Goal: Information Seeking & Learning: Learn about a topic

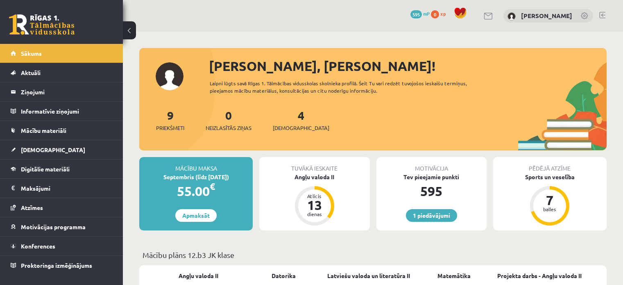
scroll to position [738, 0]
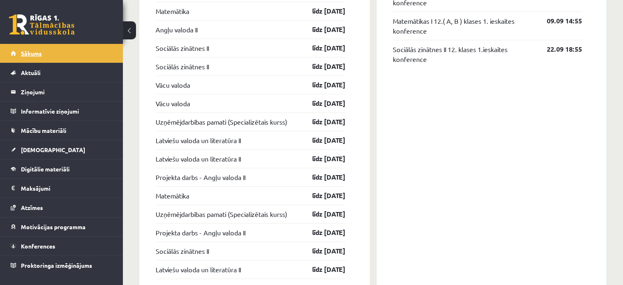
click at [29, 53] on span "Sākums" at bounding box center [31, 53] width 21 height 7
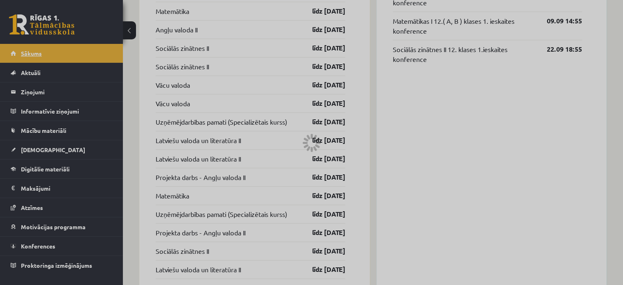
click at [29, 53] on div at bounding box center [311, 142] width 623 height 285
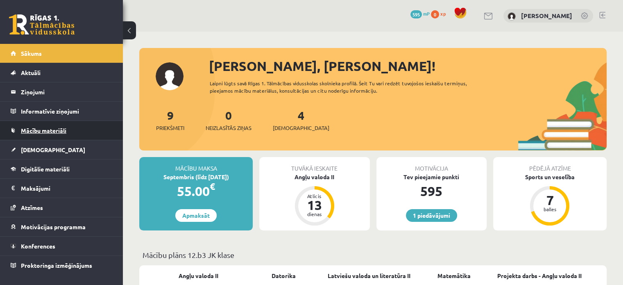
click at [49, 129] on span "Mācību materiāli" at bounding box center [43, 130] width 45 height 7
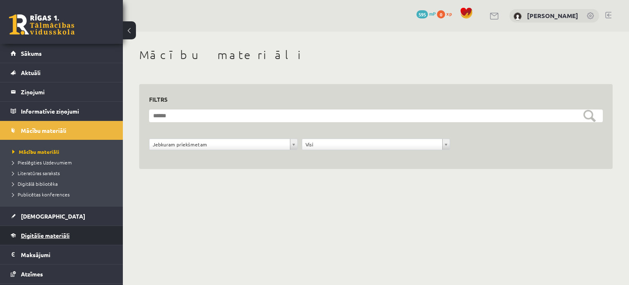
click at [45, 238] on link "Digitālie materiāli" at bounding box center [62, 235] width 102 height 19
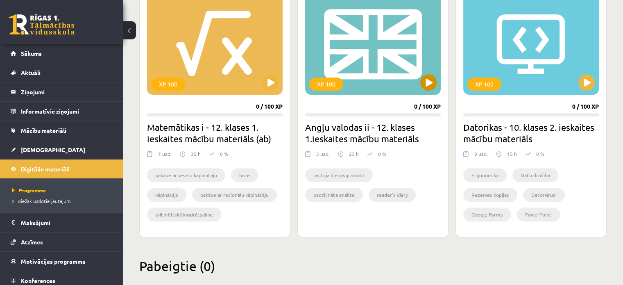
scroll to position [524, 0]
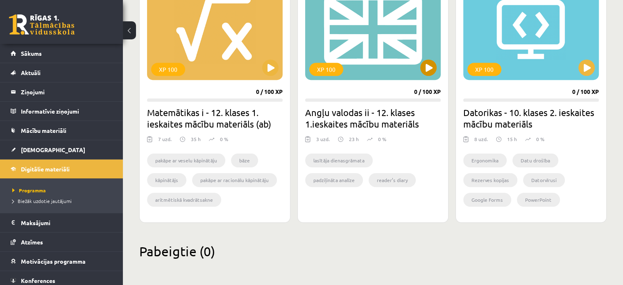
click at [395, 67] on div "XP 100" at bounding box center [373, 28] width 136 height 102
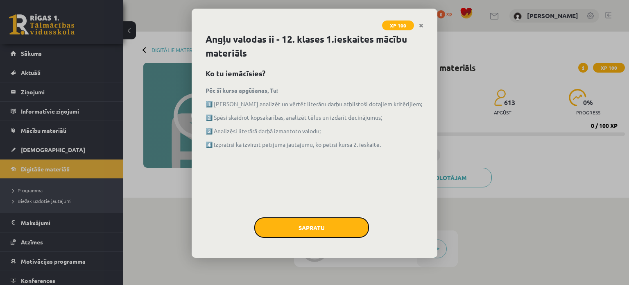
click at [350, 227] on button "Sapratu" at bounding box center [311, 227] width 115 height 20
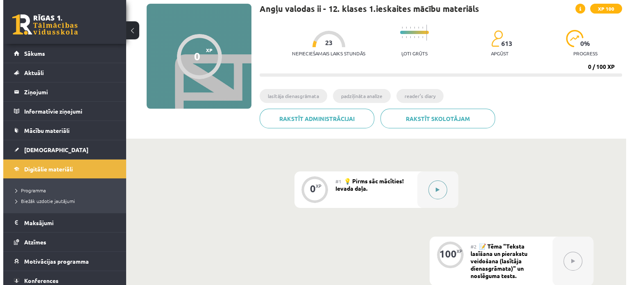
scroll to position [41, 0]
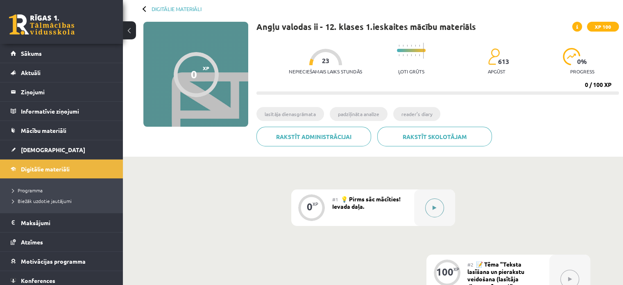
click at [436, 207] on icon at bounding box center [435, 207] width 4 height 5
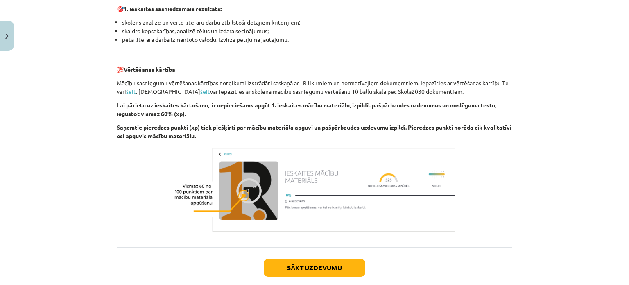
scroll to position [578, 0]
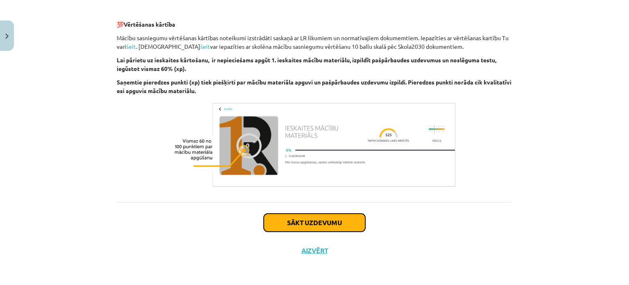
click at [308, 219] on button "Sākt uzdevumu" at bounding box center [315, 222] width 102 height 18
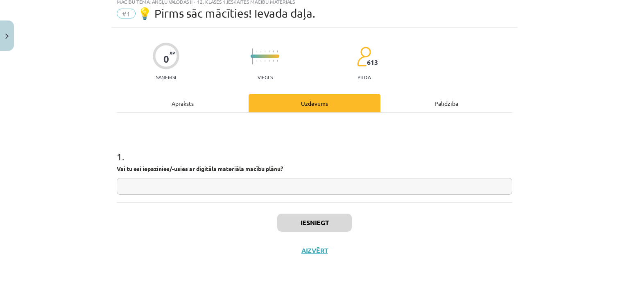
scroll to position [20, 0]
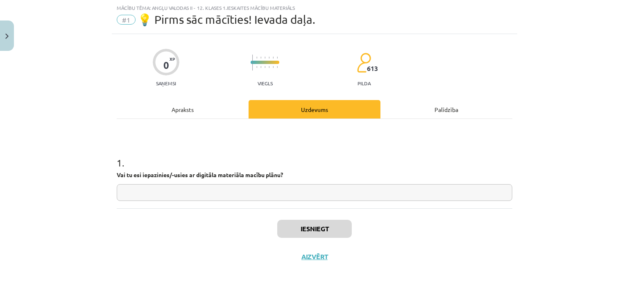
click at [298, 194] on input "text" at bounding box center [315, 192] width 396 height 17
type input "**"
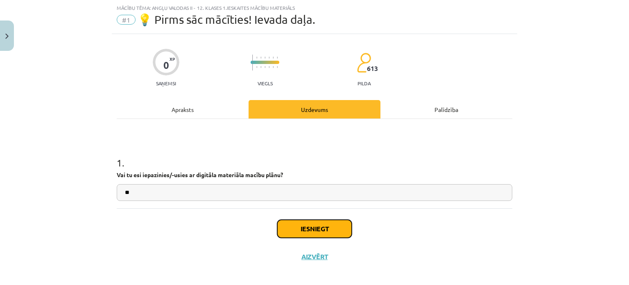
click at [319, 226] on button "Iesniegt" at bounding box center [314, 229] width 75 height 18
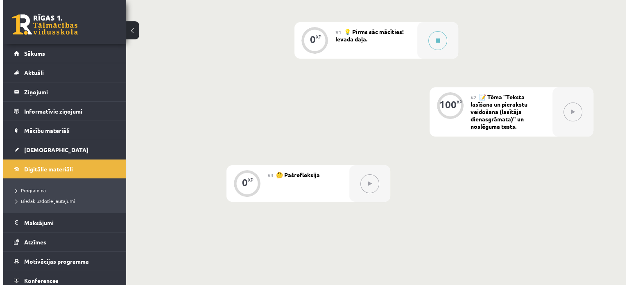
scroll to position [164, 0]
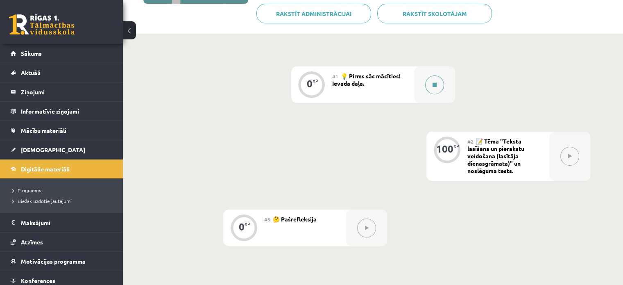
click at [436, 77] on button at bounding box center [434, 84] width 19 height 19
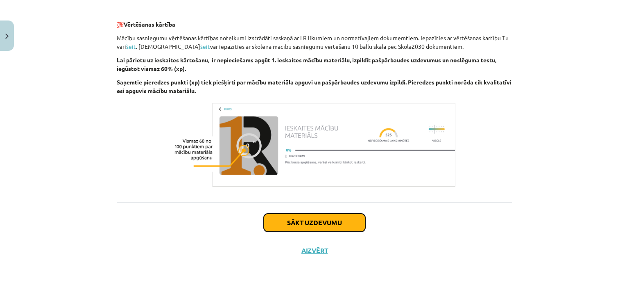
click at [325, 227] on button "Sākt uzdevumu" at bounding box center [315, 222] width 102 height 18
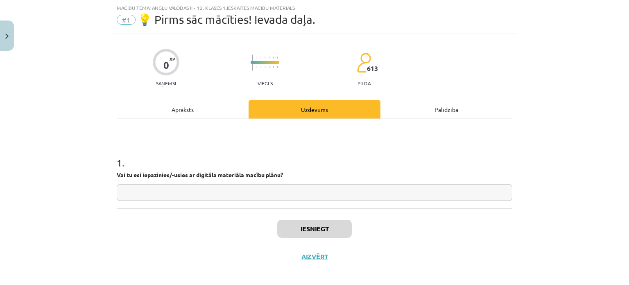
click at [309, 190] on input "text" at bounding box center [315, 192] width 396 height 17
type input "**"
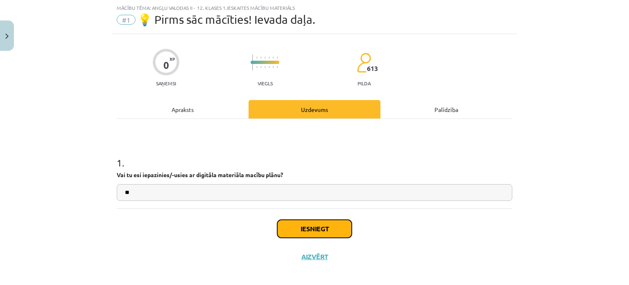
click at [314, 234] on button "Iesniegt" at bounding box center [314, 229] width 75 height 18
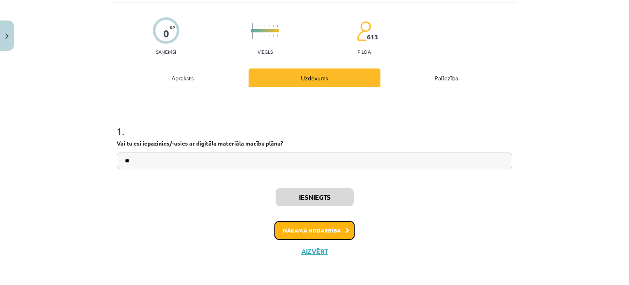
click at [333, 229] on button "Nākamā nodarbība" at bounding box center [315, 230] width 80 height 19
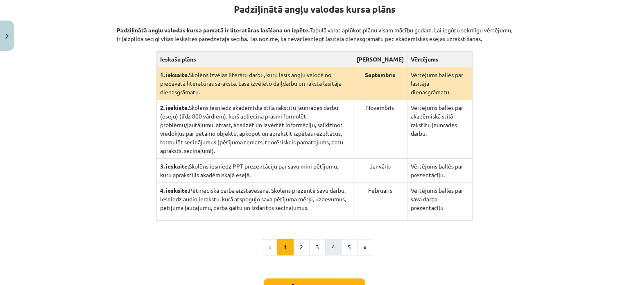
scroll to position [184, 0]
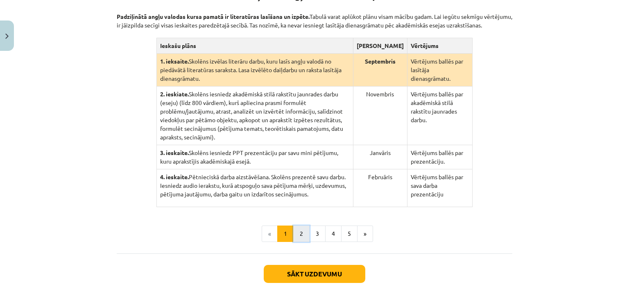
click at [300, 225] on button "2" at bounding box center [301, 233] width 16 height 16
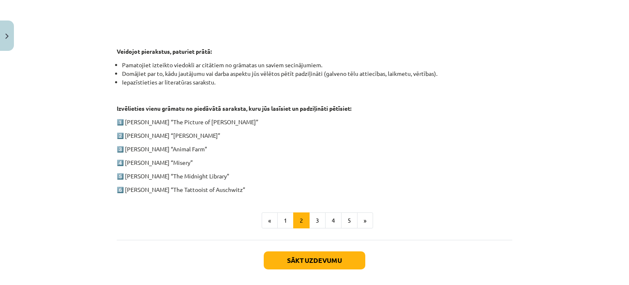
scroll to position [405, 0]
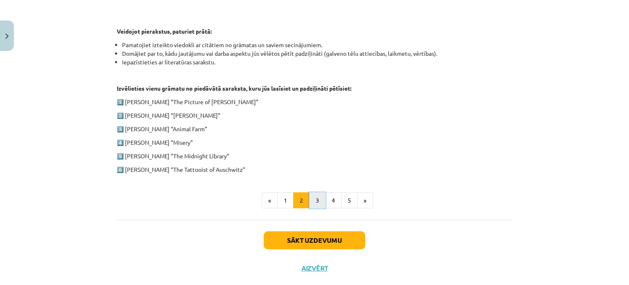
click at [318, 200] on button "3" at bounding box center [317, 200] width 16 height 16
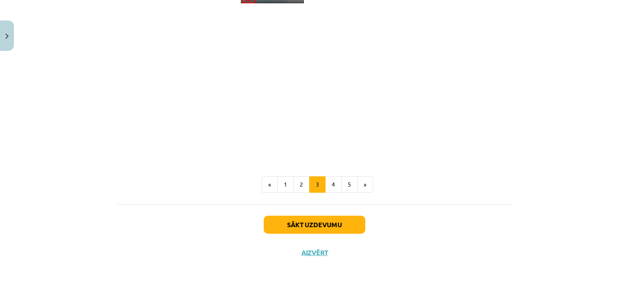
scroll to position [700, 0]
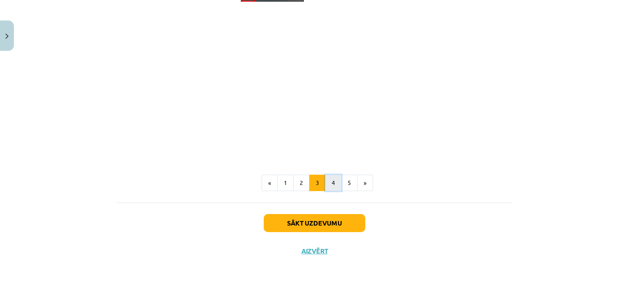
click at [327, 183] on button "4" at bounding box center [333, 183] width 16 height 16
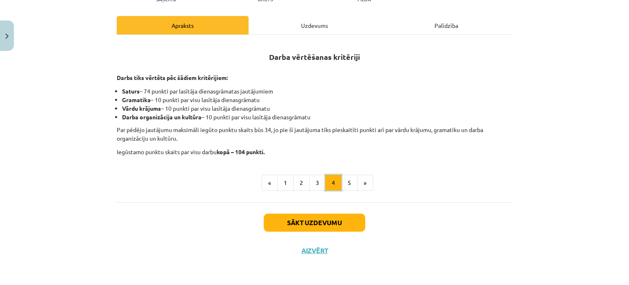
scroll to position [117, 0]
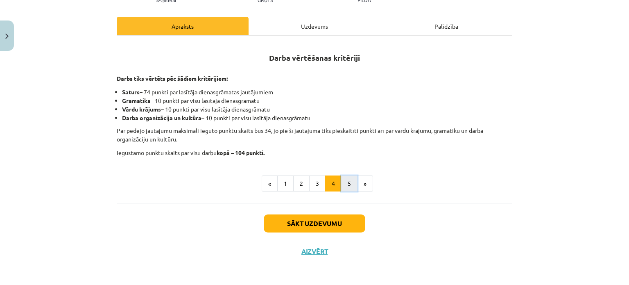
click at [346, 184] on button "5" at bounding box center [349, 183] width 16 height 16
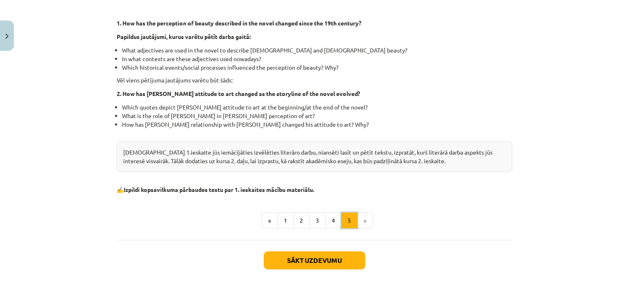
scroll to position [267, 0]
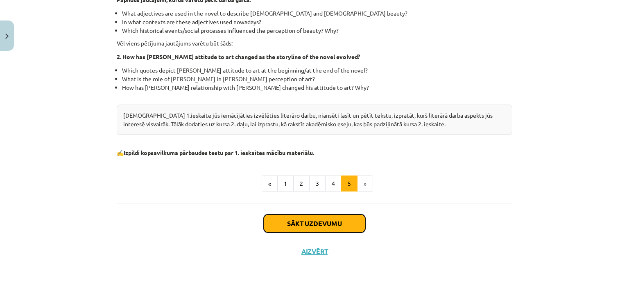
click at [329, 218] on button "Sākt uzdevumu" at bounding box center [315, 223] width 102 height 18
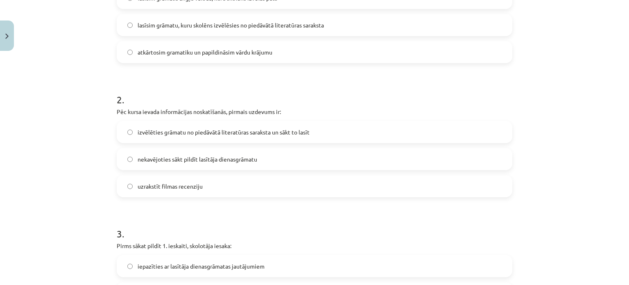
scroll to position [266, 0]
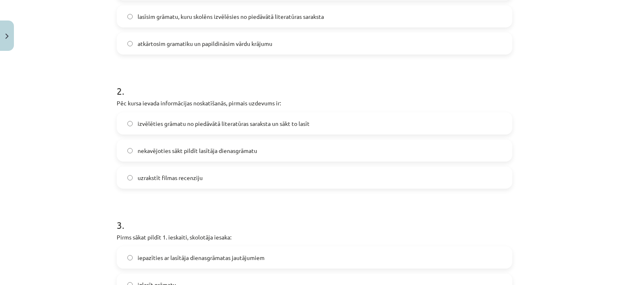
click at [144, 119] on span "izvēlēties grāmatu no piedāvātā literatūras saraksta un sākt to lasīt" at bounding box center [224, 123] width 172 height 9
click at [202, 128] on label "izvēlēties grāmatu no piedāvātā literatūras saraksta un sākt to lasīt" at bounding box center [315, 123] width 394 height 20
click at [202, 129] on label "izvēlēties grāmatu no piedāvātā literatūras saraksta un sākt to lasīt" at bounding box center [315, 123] width 394 height 20
click at [76, 144] on div "Mācību tēma: Angļu valodas ii - 12. klases 1.ieskaites mācību materiāls #2 📝 Tē…" at bounding box center [314, 142] width 629 height 285
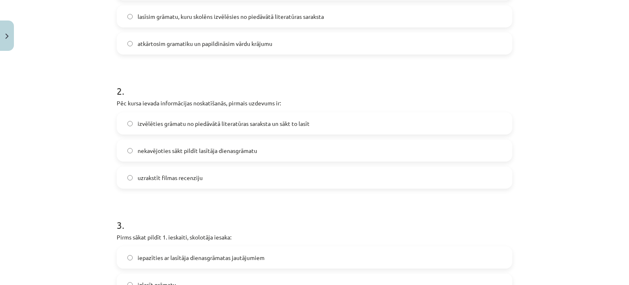
click at [76, 144] on div "Mācību tēma: Angļu valodas ii - 12. klases 1.ieskaites mācību materiāls #2 📝 Tē…" at bounding box center [314, 142] width 629 height 285
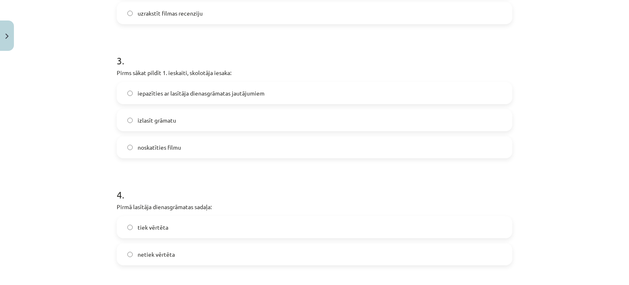
scroll to position [430, 0]
click at [148, 94] on span "iepazīties ar lasītāja dienasgrāmatas jautājumiem" at bounding box center [201, 93] width 127 height 9
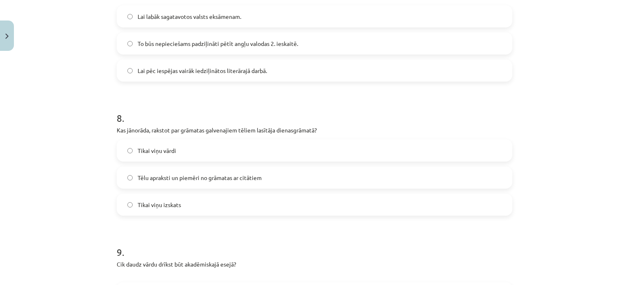
scroll to position [949, 0]
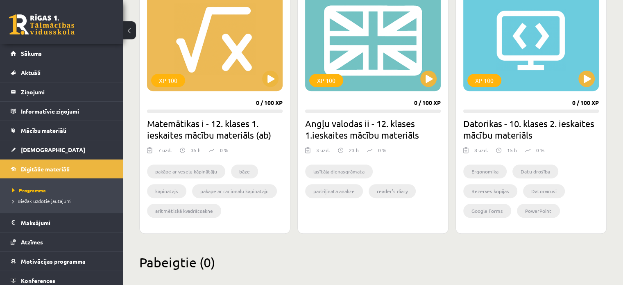
scroll to position [524, 0]
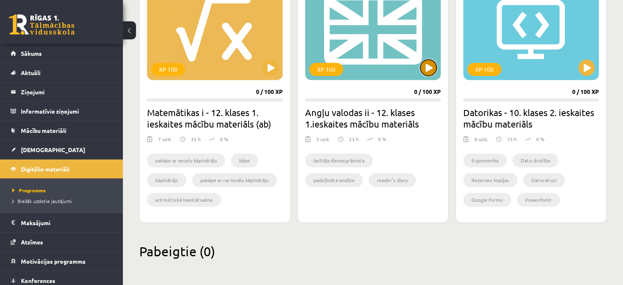
click at [430, 71] on button at bounding box center [428, 67] width 16 height 16
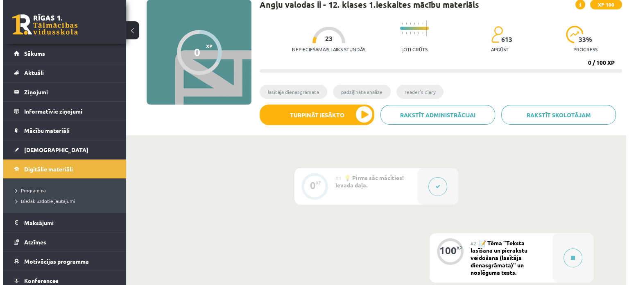
scroll to position [123, 0]
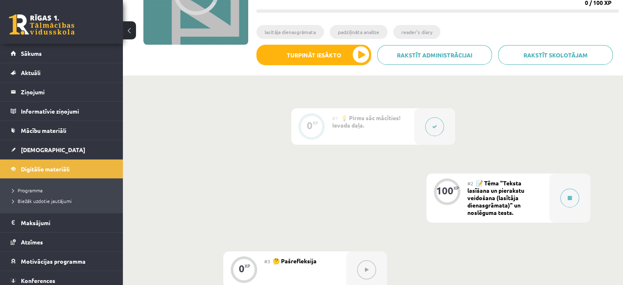
click at [441, 123] on button at bounding box center [434, 126] width 19 height 19
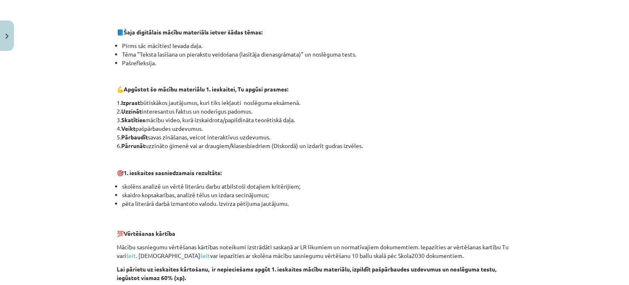
scroll to position [533, 0]
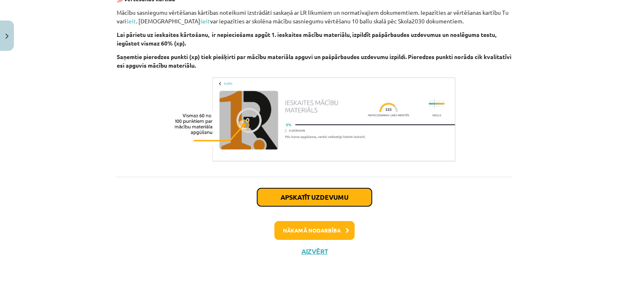
click at [350, 200] on button "Apskatīt uzdevumu" at bounding box center [314, 197] width 115 height 18
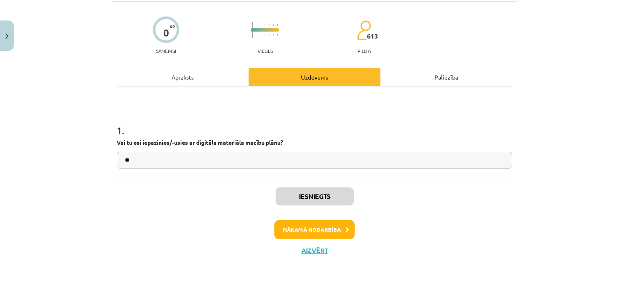
scroll to position [20, 0]
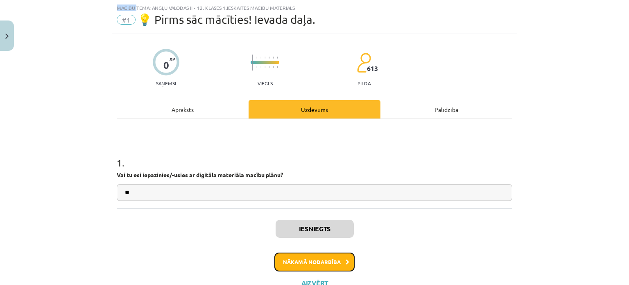
click at [337, 257] on button "Nākamā nodarbība" at bounding box center [315, 261] width 80 height 19
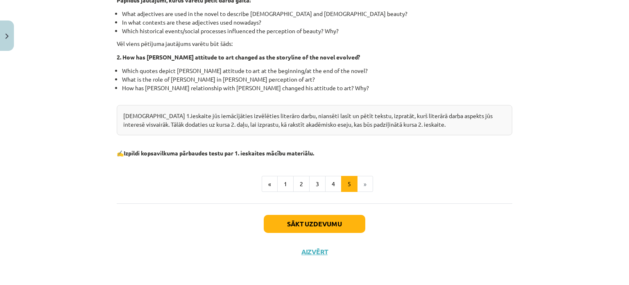
scroll to position [267, 0]
click at [284, 186] on button "1" at bounding box center [285, 183] width 16 height 16
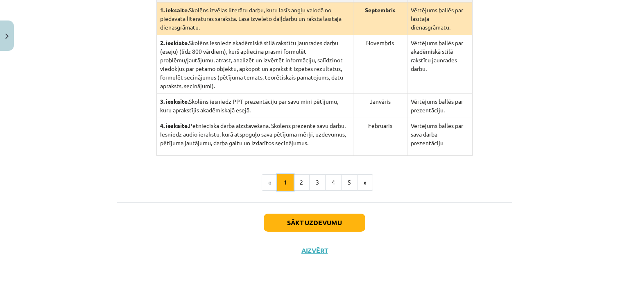
scroll to position [159, 0]
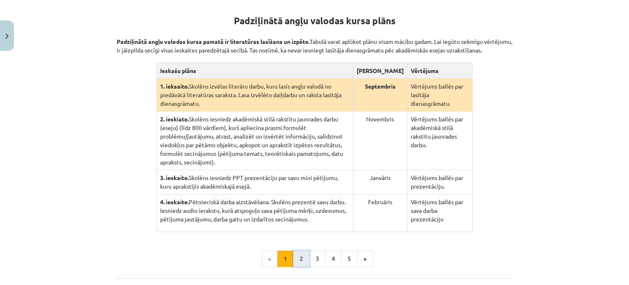
click at [297, 250] on button "2" at bounding box center [301, 258] width 16 height 16
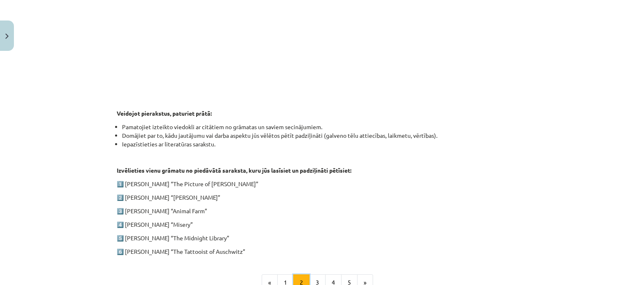
scroll to position [364, 0]
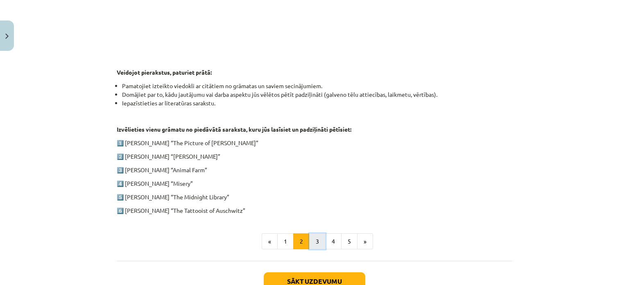
click at [309, 241] on button "3" at bounding box center [317, 241] width 16 height 16
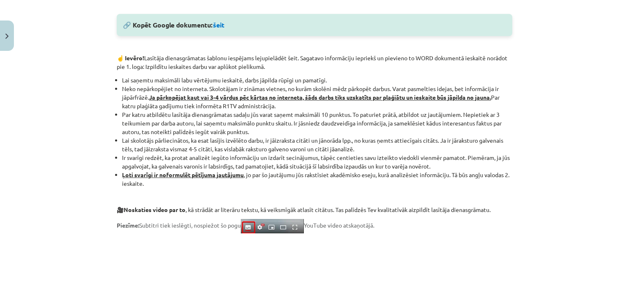
scroll to position [487, 0]
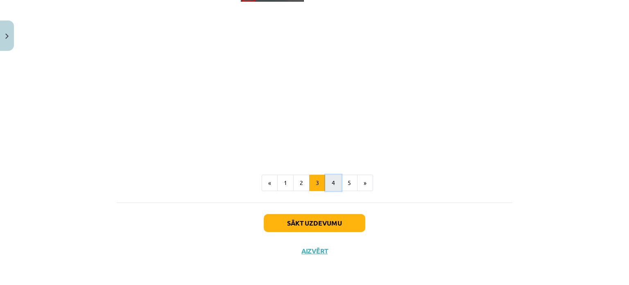
click at [331, 182] on button "4" at bounding box center [333, 183] width 16 height 16
click at [332, 182] on button "4" at bounding box center [333, 183] width 16 height 16
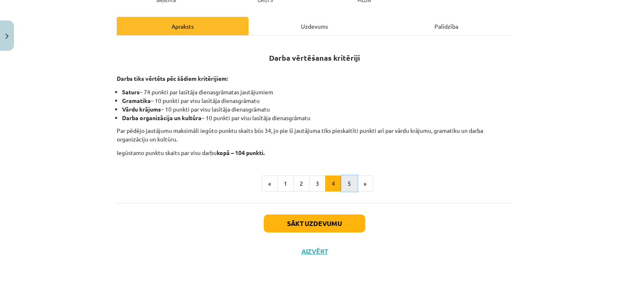
click at [343, 183] on button "5" at bounding box center [349, 183] width 16 height 16
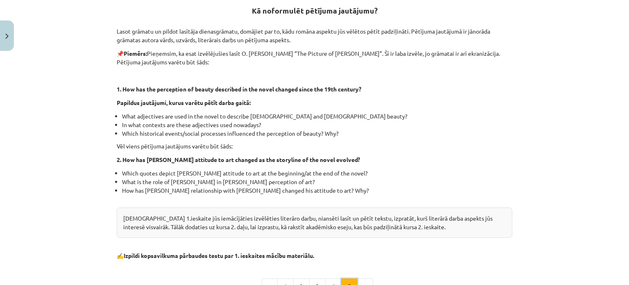
scroll to position [267, 0]
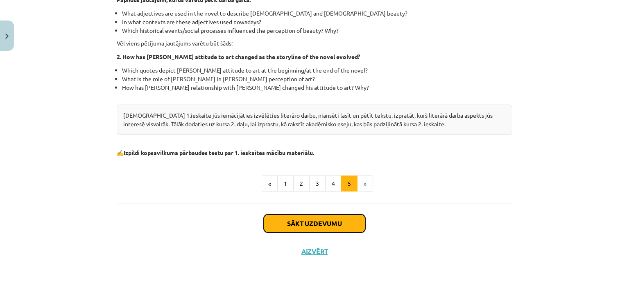
click at [344, 222] on button "Sākt uzdevumu" at bounding box center [315, 223] width 102 height 18
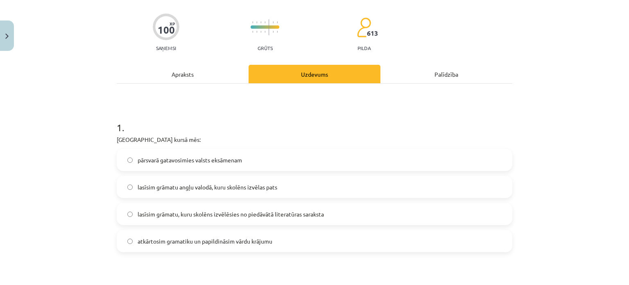
scroll to position [143, 0]
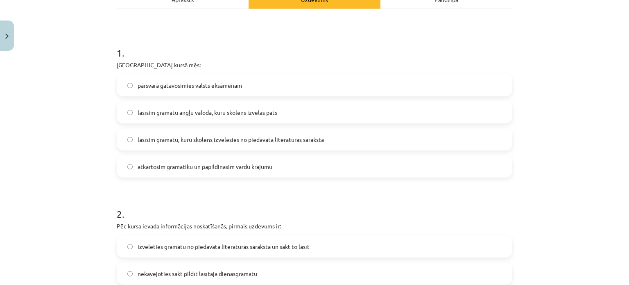
click at [241, 145] on label "lasīsim grāmatu, kuru skolēns izvēlēsies no piedāvātā literatūras saraksta" at bounding box center [315, 139] width 394 height 20
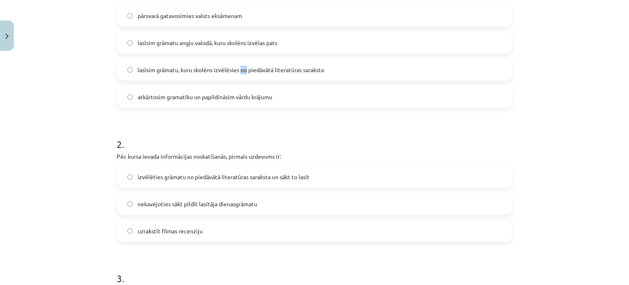
scroll to position [307, 0]
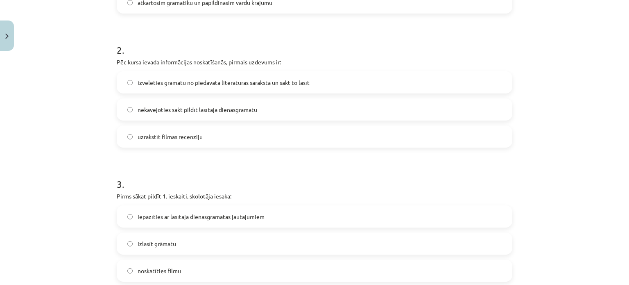
click at [50, 136] on div "Mācību tēma: Angļu valodas ii - 12. klases 1.ieskaites mācību materiāls #2 📝 Tē…" at bounding box center [314, 142] width 629 height 285
click at [144, 83] on span "izvēlēties grāmatu no piedāvātā literatūras saraksta un sākt to lasīt" at bounding box center [224, 82] width 172 height 9
click at [85, 121] on div "Mācību tēma: Angļu valodas ii - 12. klases 1.ieskaites mācību materiāls #2 📝 Tē…" at bounding box center [314, 142] width 629 height 285
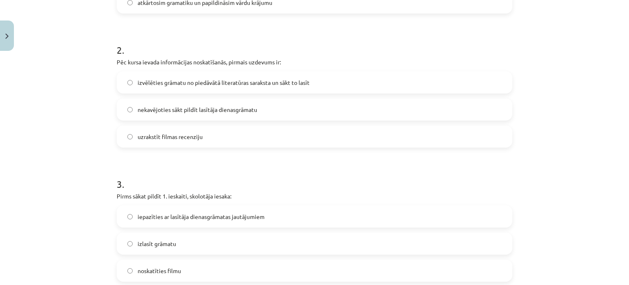
click at [85, 121] on div "Mācību tēma: Angļu valodas ii - 12. klases 1.ieskaites mācību materiāls #2 📝 Tē…" at bounding box center [314, 142] width 629 height 285
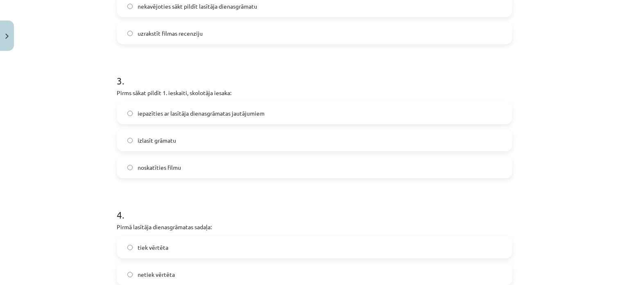
scroll to position [430, 0]
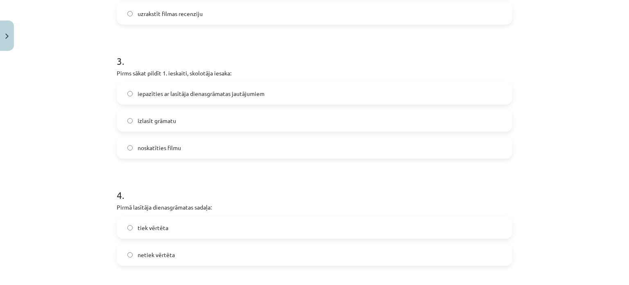
click at [192, 97] on span "iepazīties ar lasītāja dienasgrāmatas jautājumiem" at bounding box center [201, 93] width 127 height 9
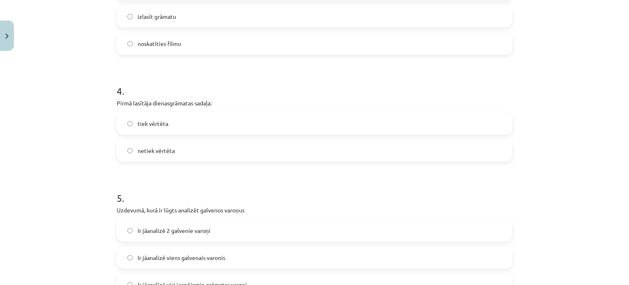
scroll to position [553, 0]
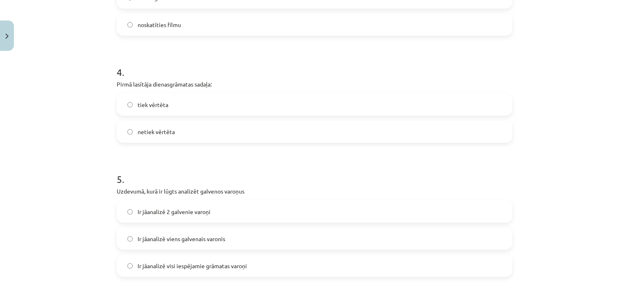
click at [165, 104] on label "tiek vērtēta" at bounding box center [315, 104] width 394 height 20
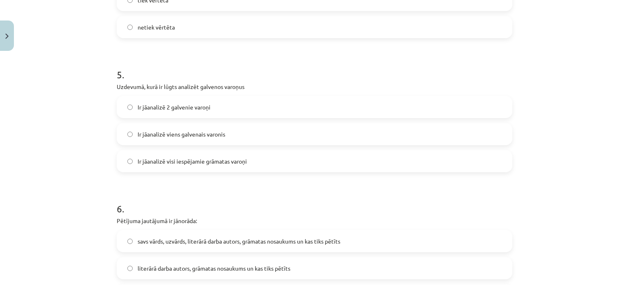
scroll to position [676, 0]
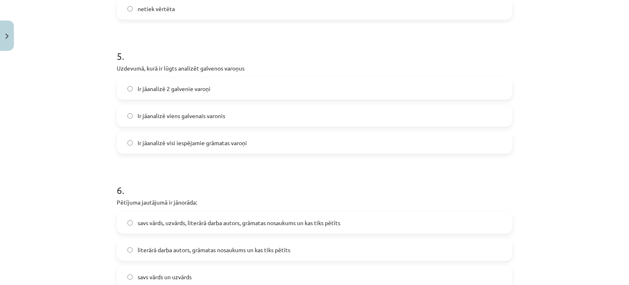
click at [156, 91] on span "Ir jāanalizē 2 galvenie varoņi" at bounding box center [174, 88] width 73 height 9
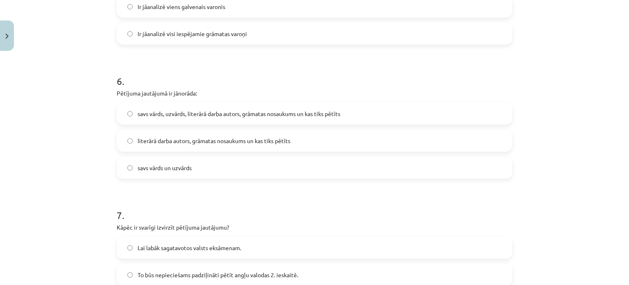
scroll to position [799, 0]
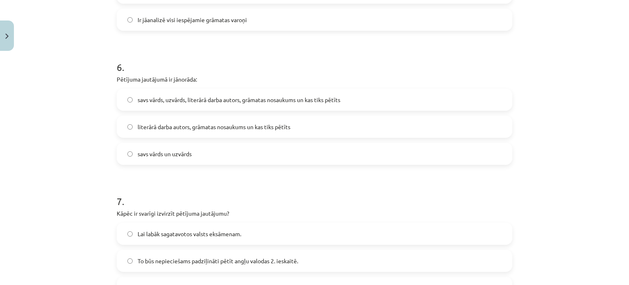
click at [171, 100] on span "savs vārds, uzvārds, literārā darba autors, grāmatas nosaukums un kas tiks pētī…" at bounding box center [239, 99] width 203 height 9
click at [80, 159] on div "Mācību tēma: Angļu valodas ii - 12. klases 1.ieskaites mācību materiāls #2 📝 Tē…" at bounding box center [314, 142] width 629 height 285
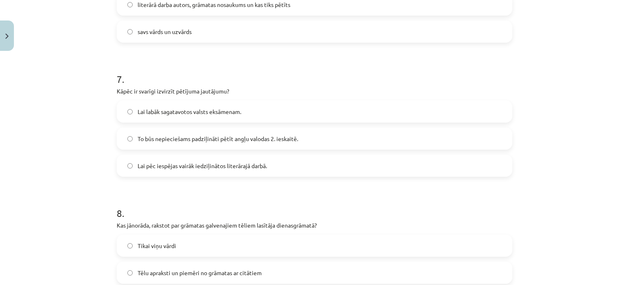
scroll to position [922, 0]
click at [187, 139] on span "To būs nepieciešams padziļināti pētīt angļu valodas 2. ieskaitē." at bounding box center [218, 138] width 161 height 9
click at [82, 157] on div "Mācību tēma: Angļu valodas ii - 12. klases 1.ieskaites mācību materiāls #2 📝 Tē…" at bounding box center [314, 142] width 629 height 285
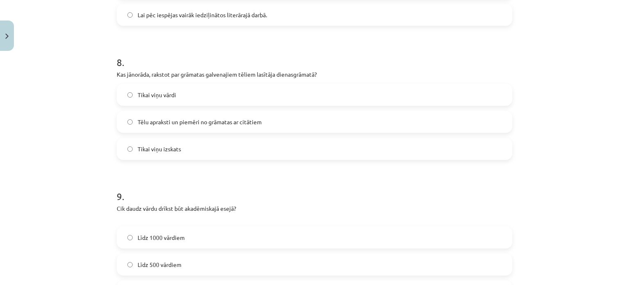
scroll to position [1072, 0]
click at [169, 124] on span "Tēlu apraksti un piemēri no grāmatas ar citātiem" at bounding box center [200, 121] width 124 height 9
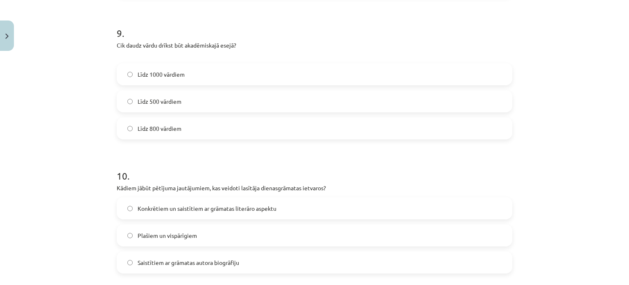
scroll to position [1236, 0]
click at [154, 128] on span "Līdz 800 vārdiem" at bounding box center [160, 127] width 44 height 9
click at [25, 152] on div "Mācību tēma: Angļu valodas ii - 12. klases 1.ieskaites mācību materiāls #2 📝 Tē…" at bounding box center [314, 142] width 629 height 285
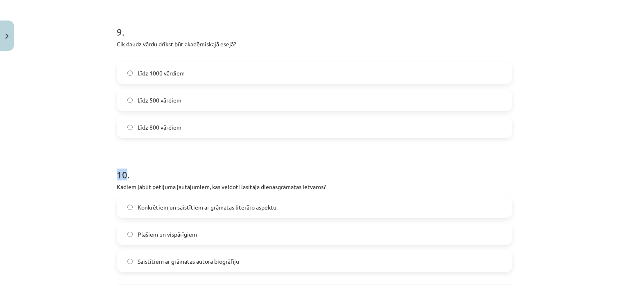
click at [34, 139] on div "Mācību tēma: Angļu valodas ii - 12. klases 1.ieskaites mācību materiāls #2 📝 Tē…" at bounding box center [314, 142] width 629 height 285
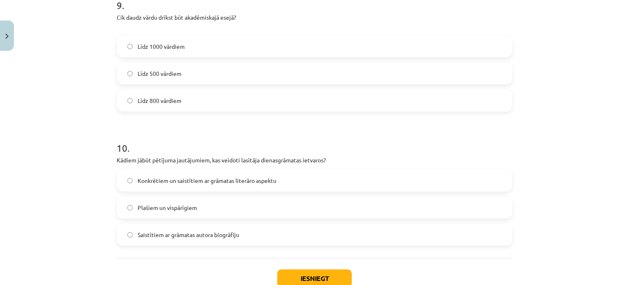
scroll to position [1318, 0]
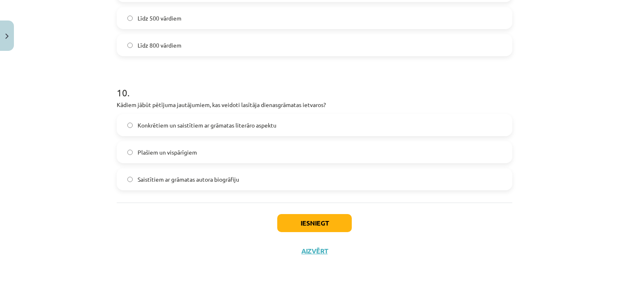
click at [189, 128] on span "Konkrētiem un saistītiem ar grāmatas literāro aspektu" at bounding box center [207, 125] width 139 height 9
click at [311, 229] on button "Iesniegt" at bounding box center [314, 223] width 75 height 18
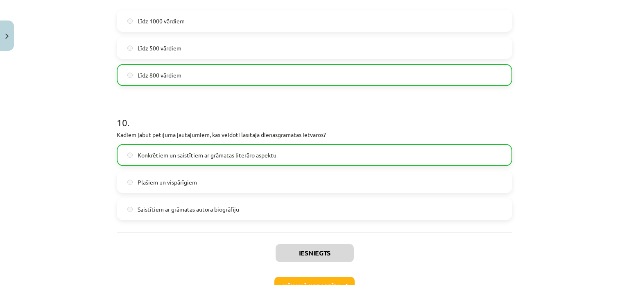
scroll to position [1344, 0]
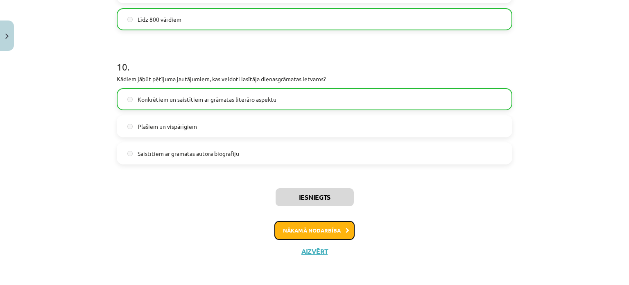
click at [315, 228] on button "Nākamā nodarbība" at bounding box center [315, 230] width 80 height 19
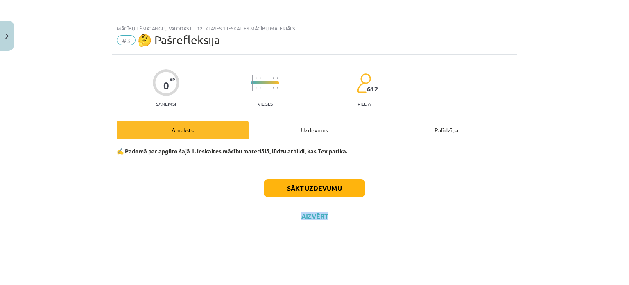
click at [218, 212] on div "Sākt uzdevumu Aizvērt" at bounding box center [315, 196] width 396 height 57
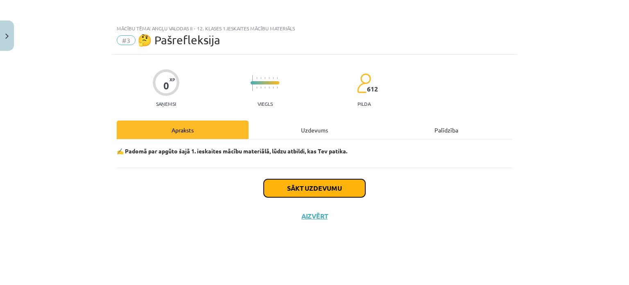
click at [288, 192] on button "Sākt uzdevumu" at bounding box center [315, 188] width 102 height 18
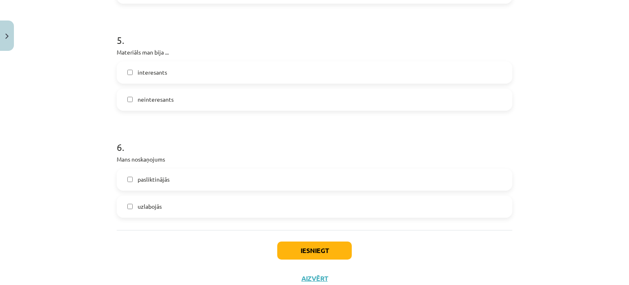
scroll to position [738, 0]
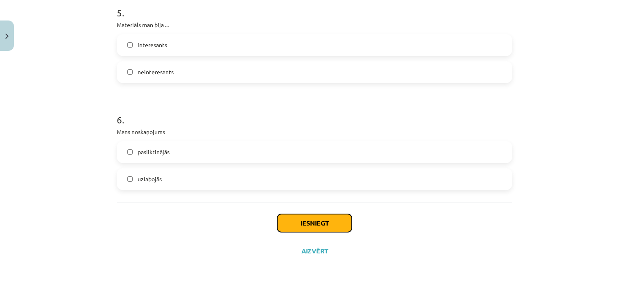
click at [331, 224] on button "Iesniegt" at bounding box center [314, 223] width 75 height 18
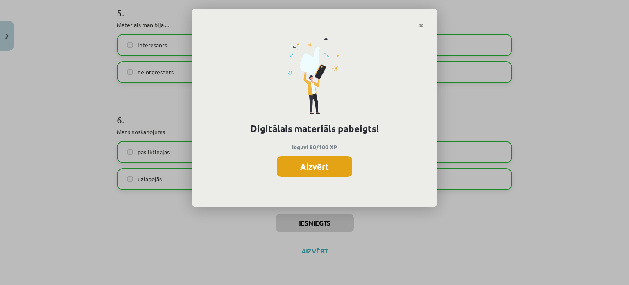
click at [311, 166] on button "Aizvērt" at bounding box center [314, 166] width 75 height 20
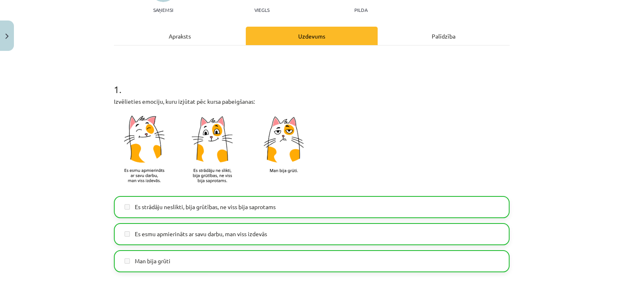
scroll to position [164, 0]
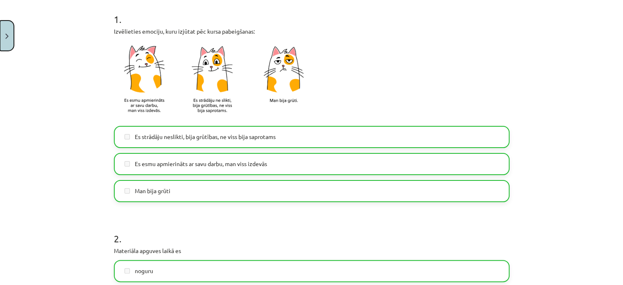
click at [11, 39] on button "Close" at bounding box center [7, 35] width 14 height 30
click at [31, 52] on span "Sākums" at bounding box center [31, 53] width 21 height 7
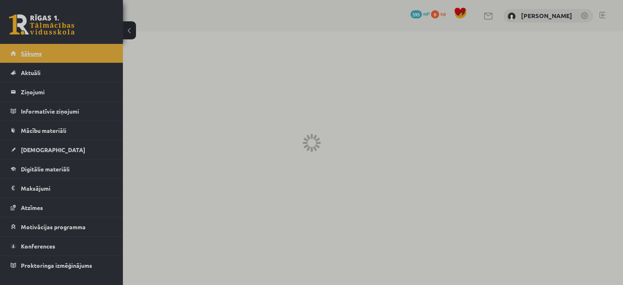
click at [31, 52] on div at bounding box center [311, 142] width 623 height 285
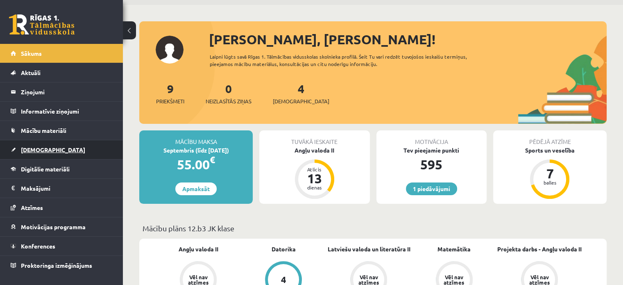
scroll to position [41, 0]
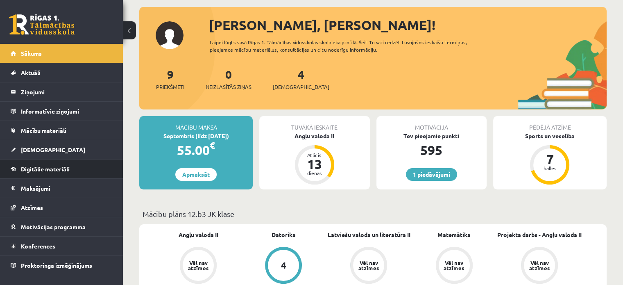
click at [52, 171] on span "Digitālie materiāli" at bounding box center [45, 168] width 49 height 7
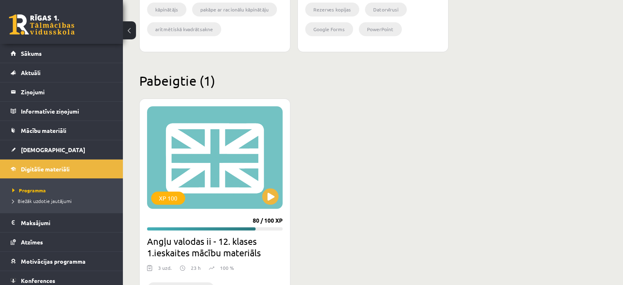
scroll to position [758, 0]
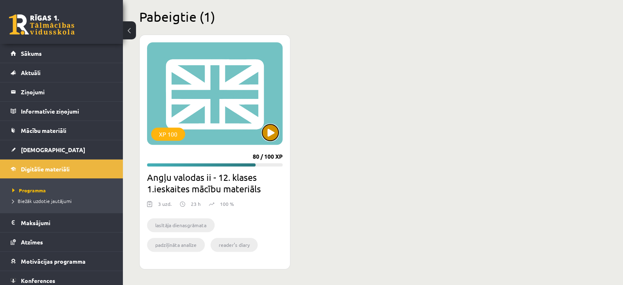
click at [268, 137] on button at bounding box center [270, 132] width 16 height 16
click at [228, 127] on div "XP 100" at bounding box center [215, 93] width 136 height 102
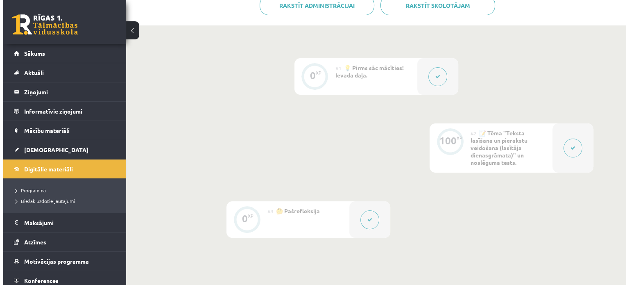
scroll to position [205, 0]
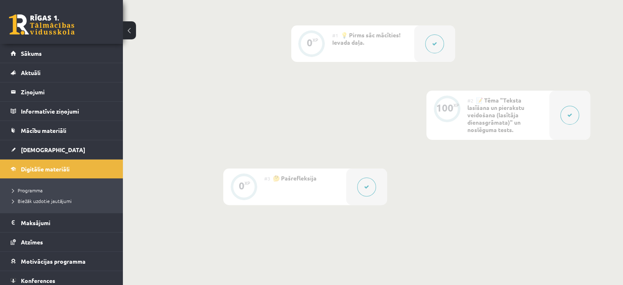
click at [575, 118] on button at bounding box center [570, 115] width 19 height 19
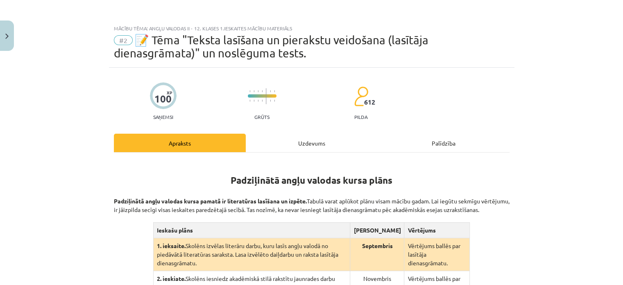
click at [575, 118] on div "Mācību tēma: Angļu valodas ii - 12. klases 1.ieskaites mācību materiāls #2 📝 Tē…" at bounding box center [311, 142] width 623 height 285
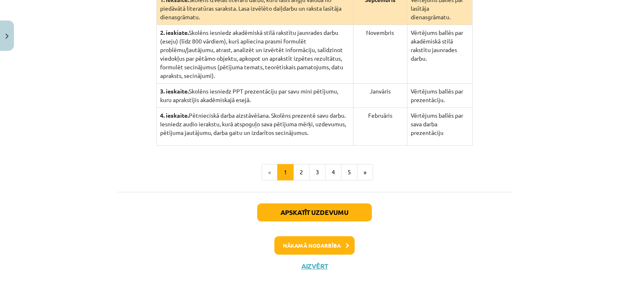
scroll to position [251, 0]
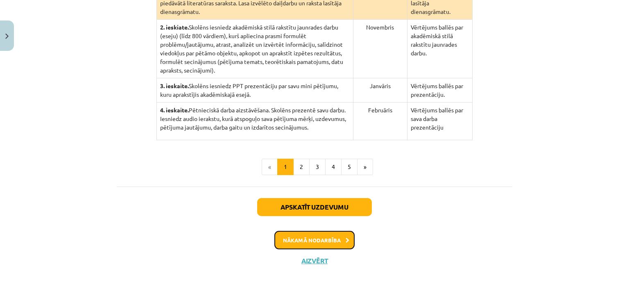
click at [332, 231] on button "Nākamā nodarbība" at bounding box center [315, 240] width 80 height 19
click at [332, 227] on div "100 XP Saņemsi Grūts 612 pilda Apraksts Uzdevums Palīdzība Padziļinātā angļu va…" at bounding box center [315, 45] width 406 height 458
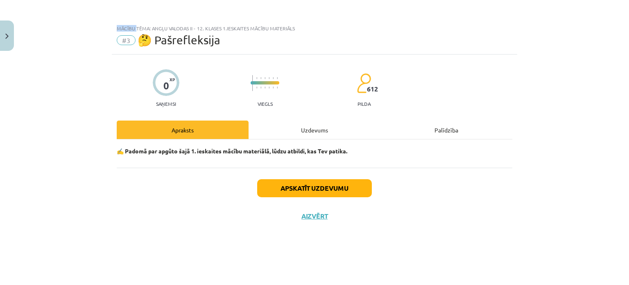
scroll to position [0, 0]
click at [330, 131] on div "Uzdevums" at bounding box center [315, 129] width 132 height 18
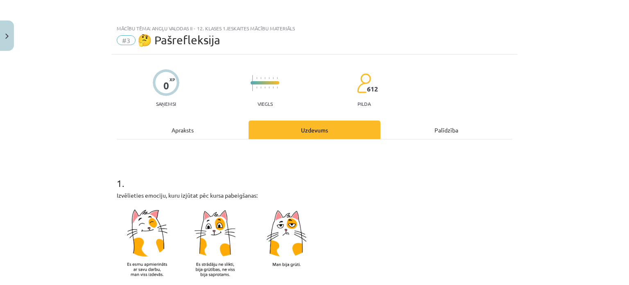
click at [330, 131] on div "Uzdevums" at bounding box center [315, 129] width 132 height 18
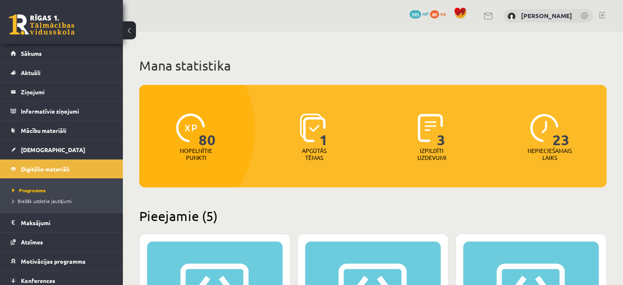
scroll to position [758, 0]
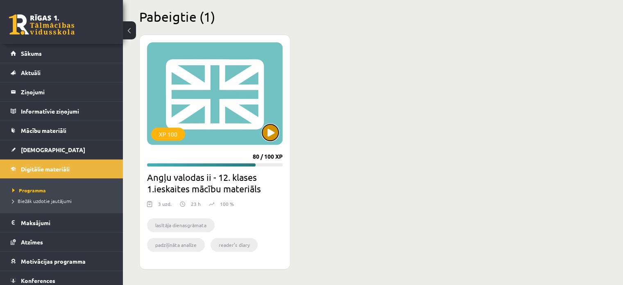
click at [273, 136] on button at bounding box center [270, 132] width 16 height 16
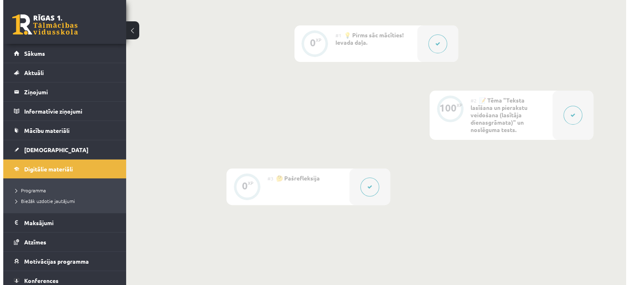
scroll to position [164, 0]
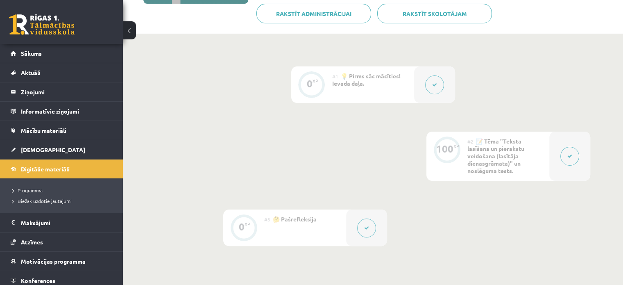
click at [506, 154] on span "📝 Tēma "Teksta lasīšana un pierakstu veidošana (lasītāja dienasgrāmata)" un nos…" at bounding box center [496, 155] width 57 height 37
click at [566, 161] on button at bounding box center [570, 156] width 19 height 19
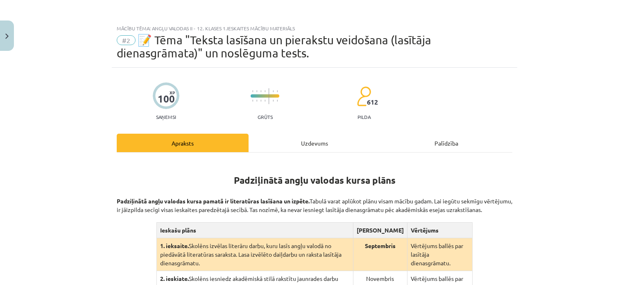
click at [332, 141] on div "Uzdevums" at bounding box center [315, 143] width 132 height 18
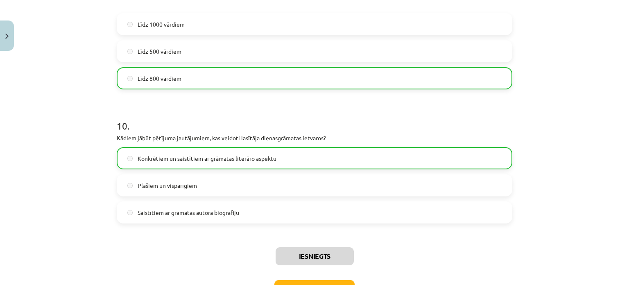
scroll to position [1344, 0]
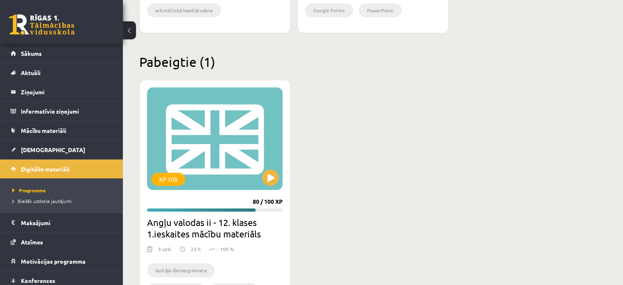
scroll to position [717, 0]
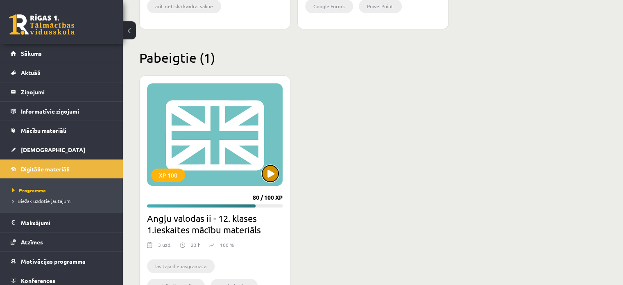
click at [271, 177] on button at bounding box center [270, 173] width 16 height 16
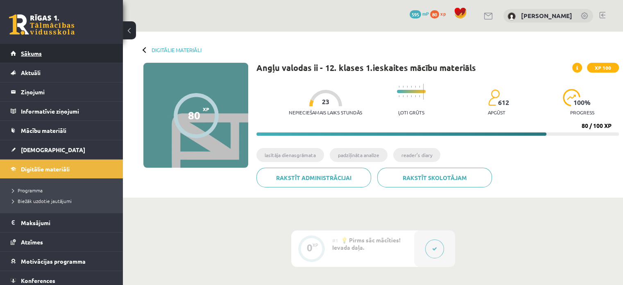
click at [47, 50] on link "Sākums" at bounding box center [62, 53] width 102 height 19
